Goal: Transaction & Acquisition: Purchase product/service

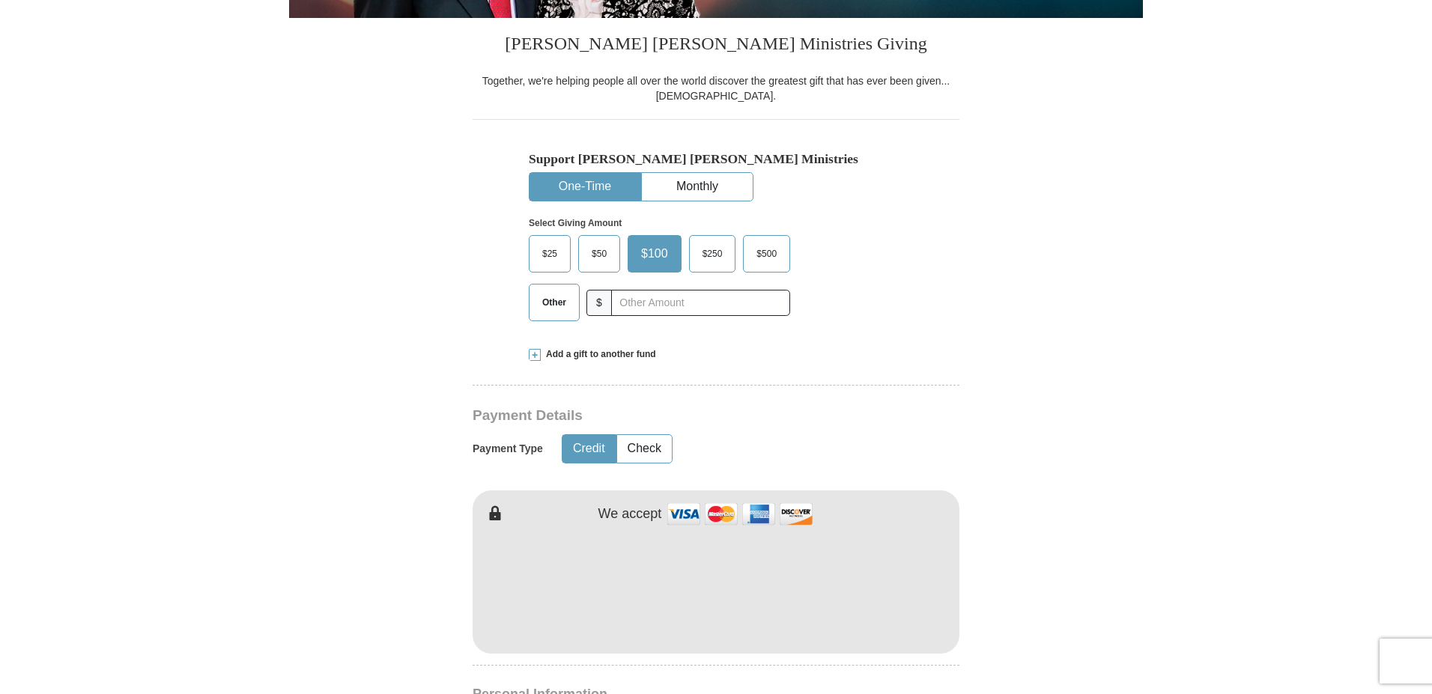
scroll to position [375, 0]
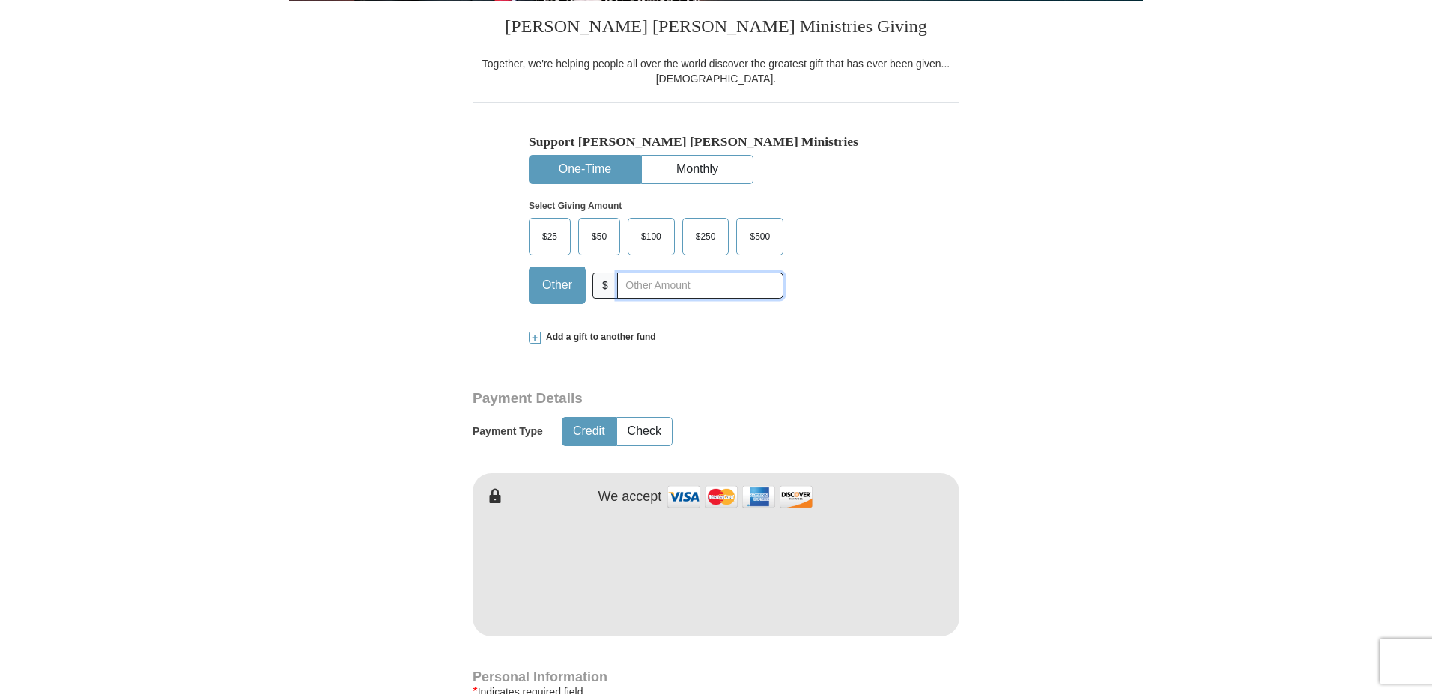
click at [637, 287] on input "text" at bounding box center [700, 286] width 166 height 26
type input "30.00"
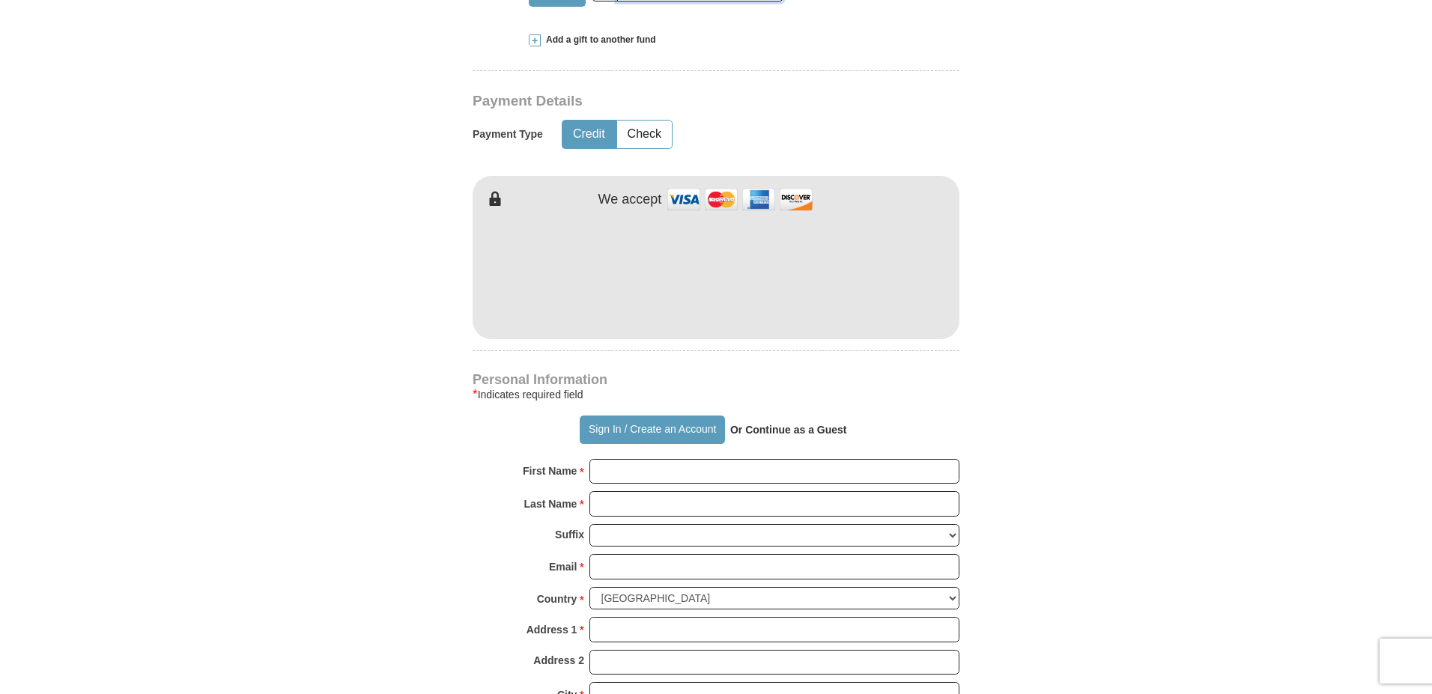
scroll to position [674, 0]
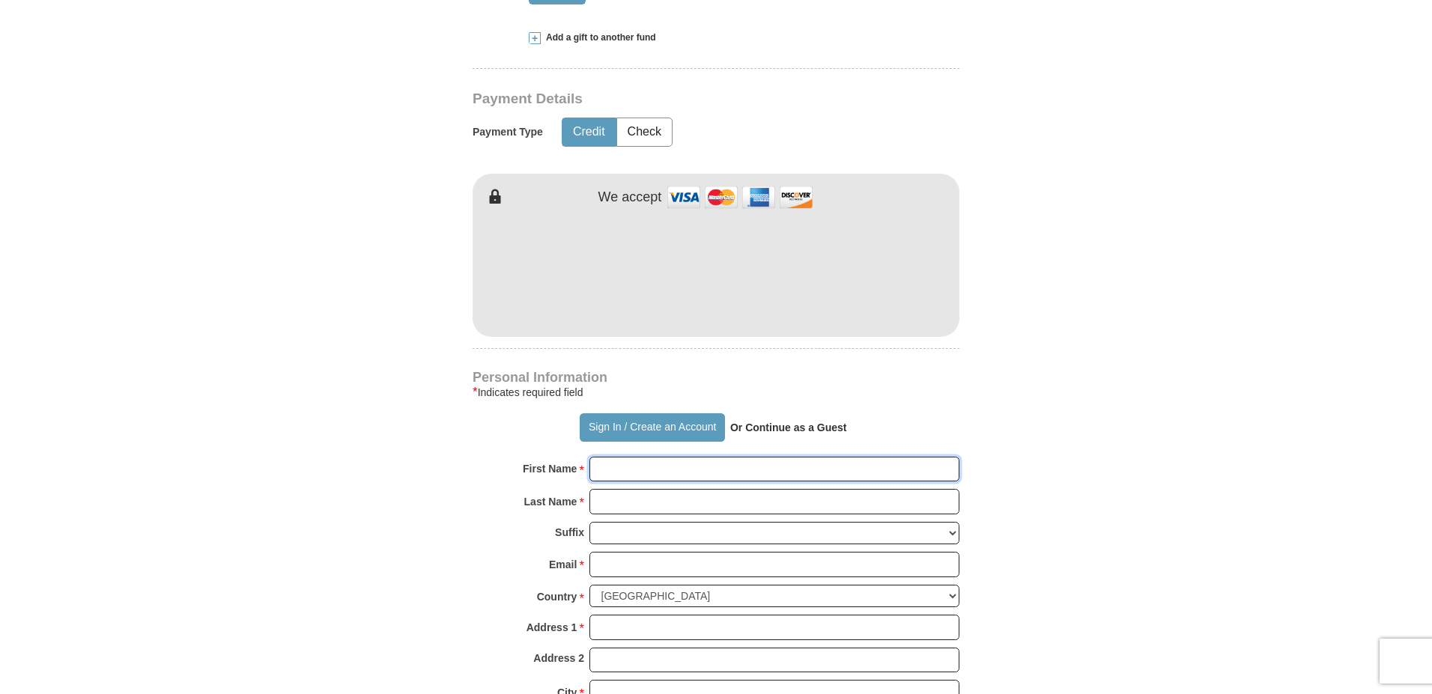
type input "[PERSON_NAME]"
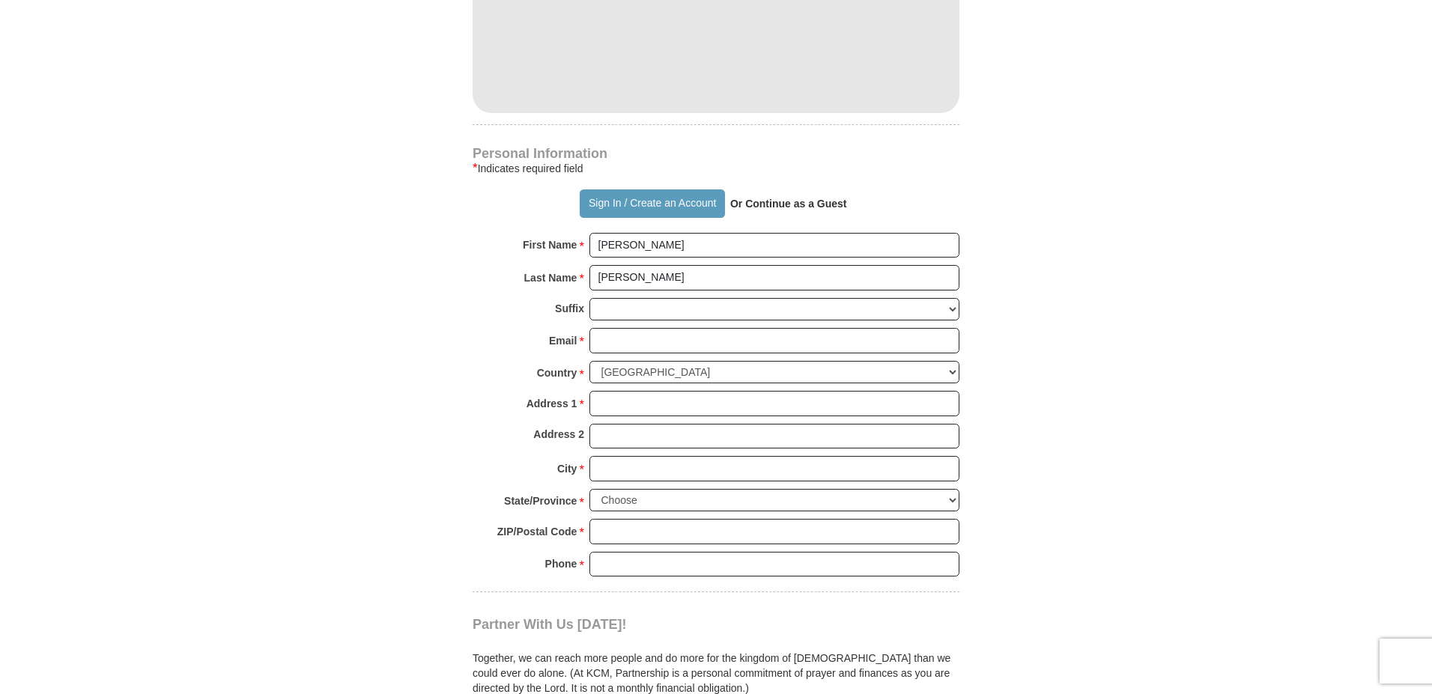
scroll to position [899, 0]
click at [618, 341] on input "Email *" at bounding box center [774, 339] width 370 height 25
type input "[EMAIL_ADDRESS][DOMAIN_NAME]"
type input "[STREET_ADDRESS]"
type input "Wichita"
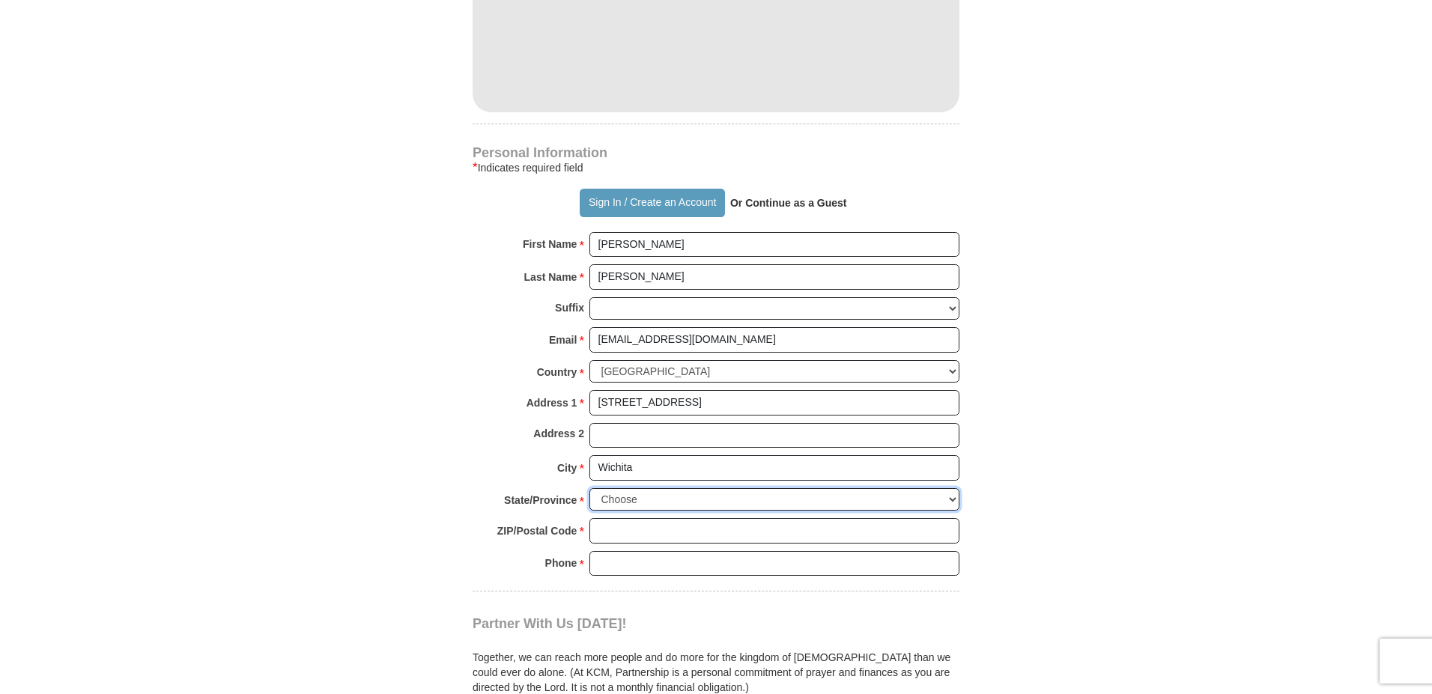
select select "KS"
type input "67218"
type input "3166869867"
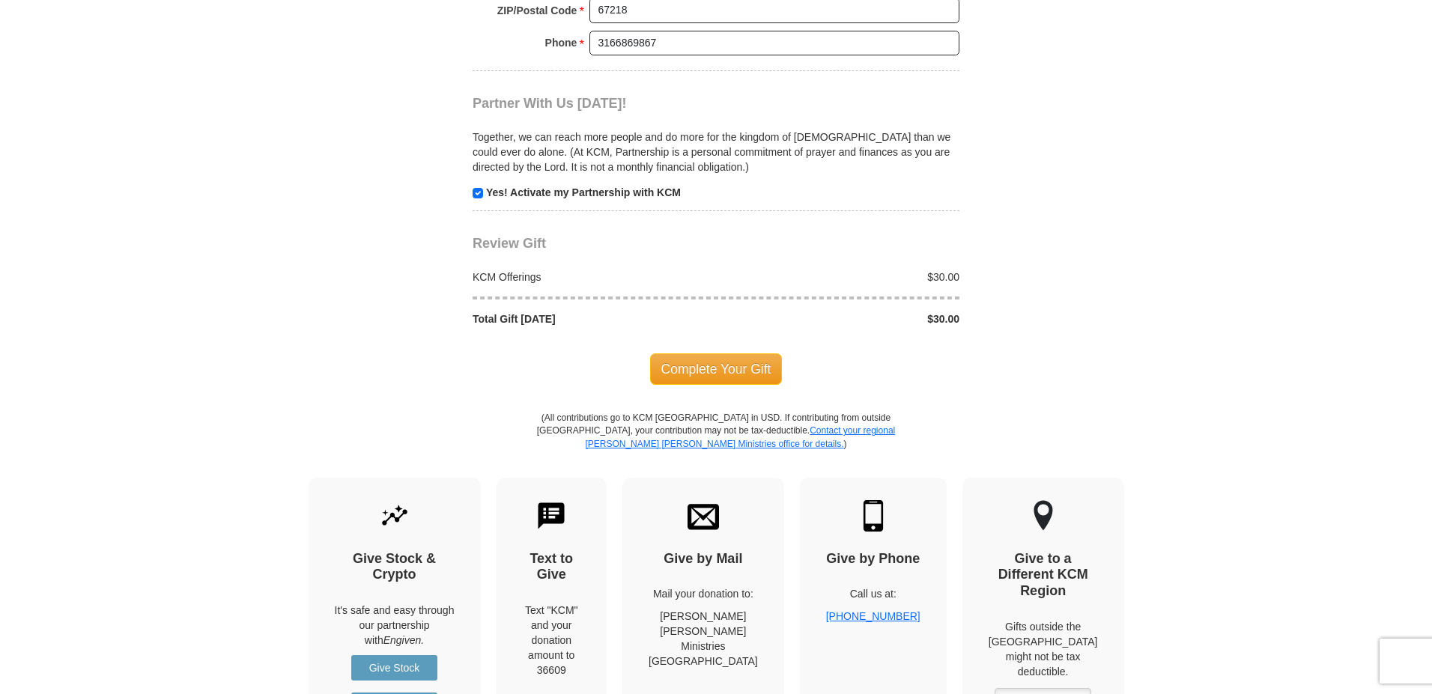
scroll to position [1423, 0]
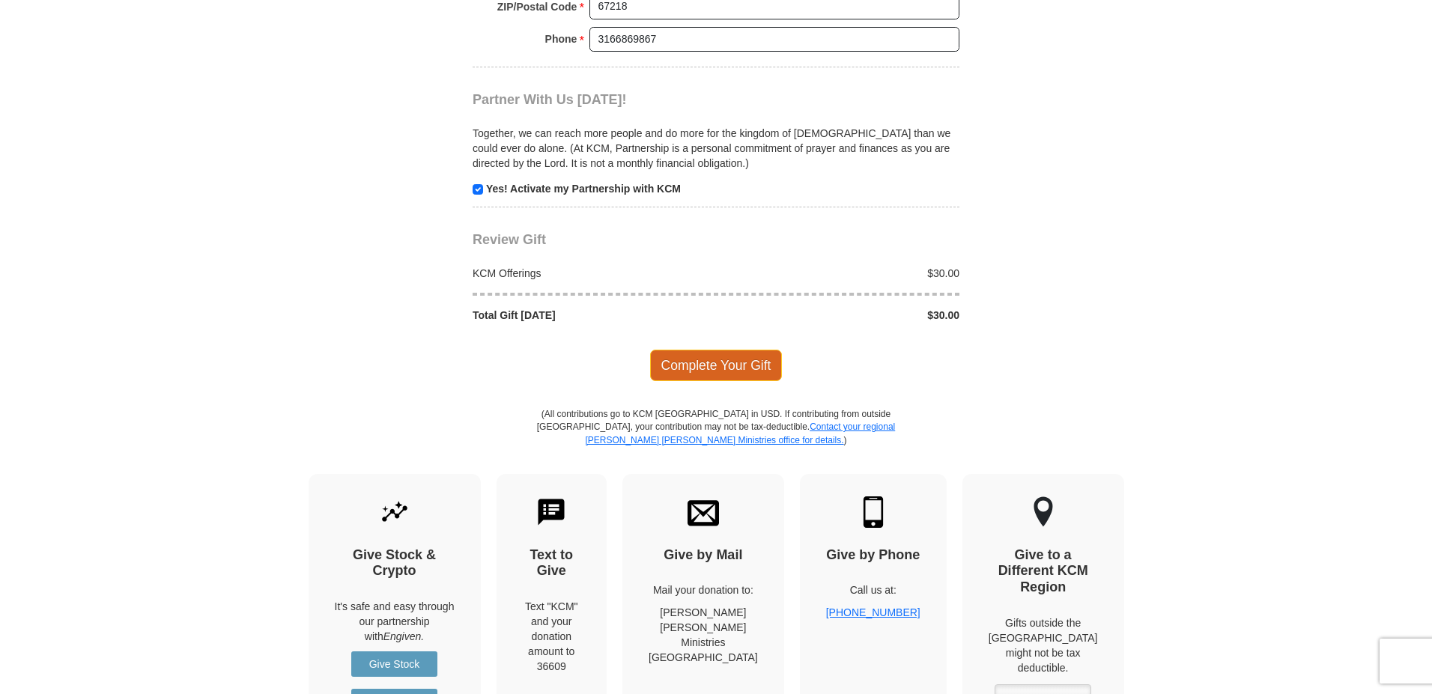
click at [731, 369] on span "Complete Your Gift" at bounding box center [716, 365] width 133 height 31
